Goal: Task Accomplishment & Management: Manage account settings

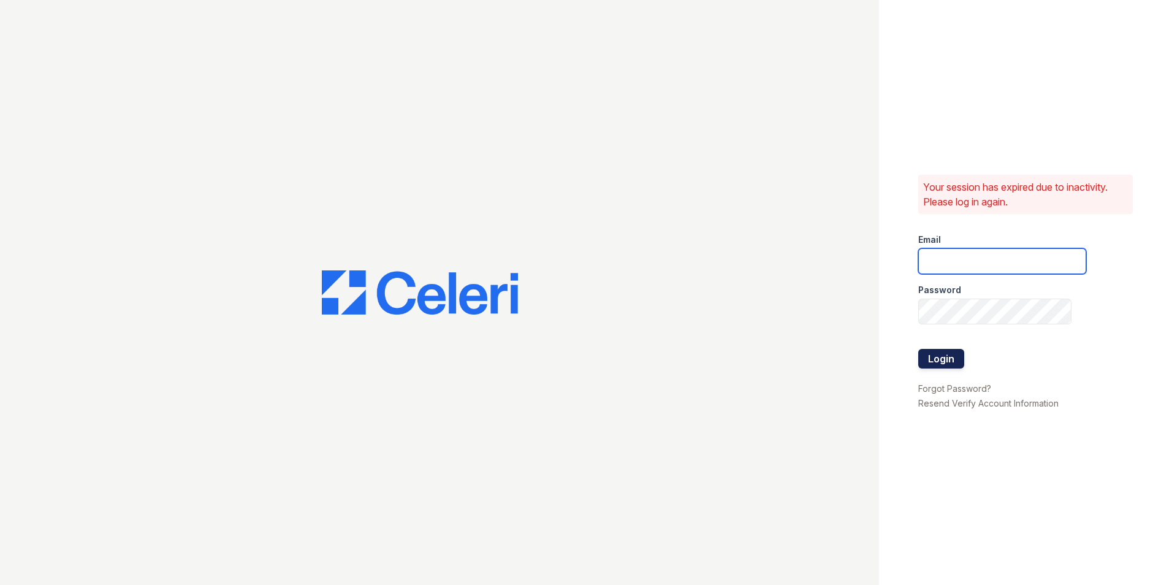
type input "[PERSON_NAME][EMAIL_ADDRESS][DOMAIN_NAME]"
click at [928, 353] on button "Login" at bounding box center [941, 359] width 46 height 20
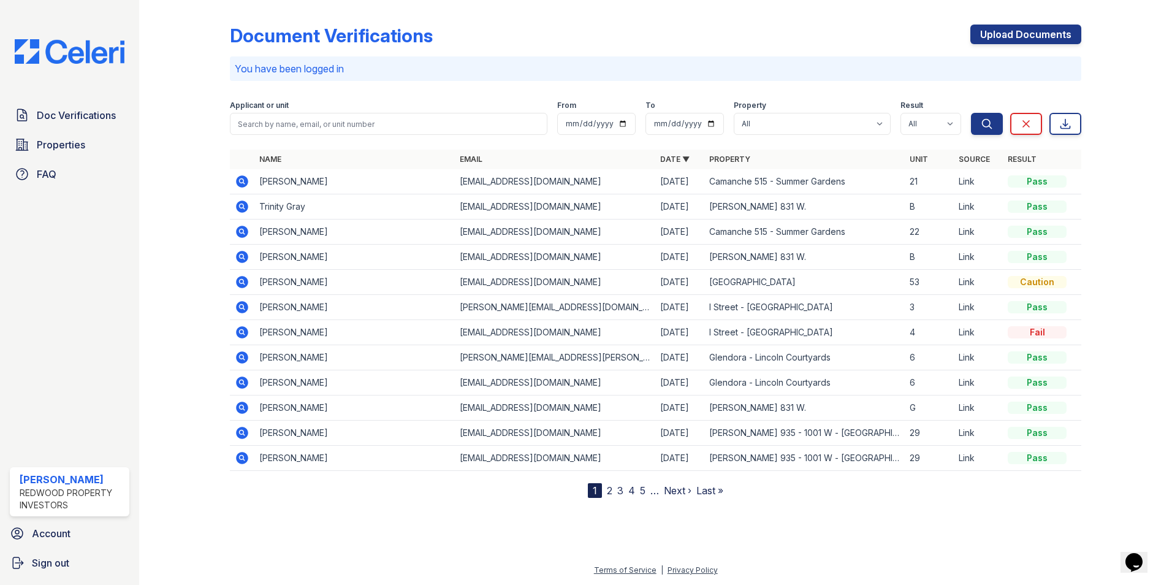
click at [610, 488] on link "2" at bounding box center [610, 490] width 6 height 12
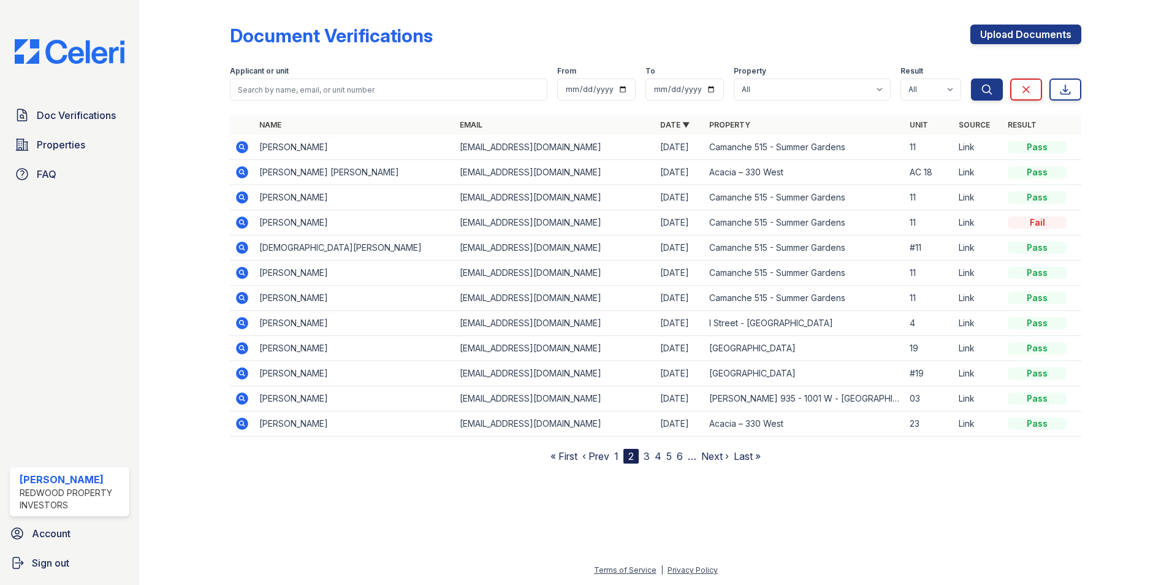
click at [616, 450] on link "1" at bounding box center [616, 456] width 4 height 12
